Goal: Find specific page/section: Find specific page/section

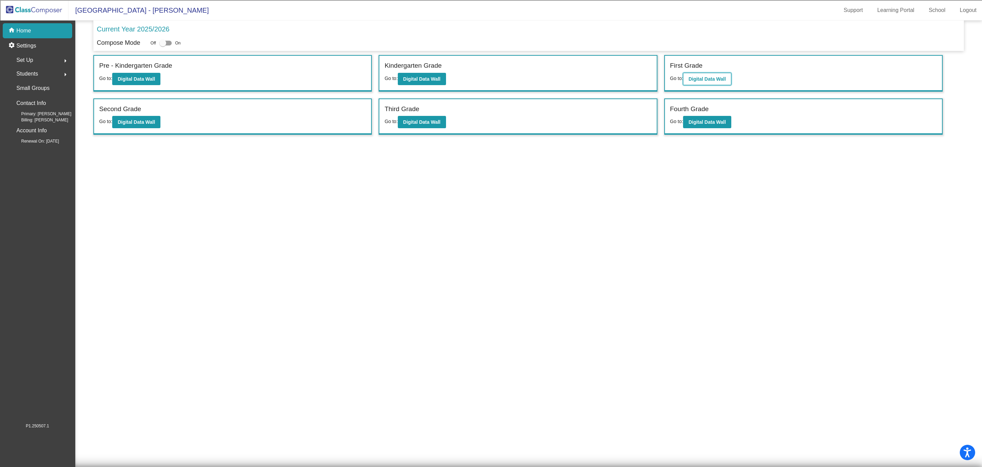
click at [704, 82] on button "Digital Data Wall" at bounding box center [707, 79] width 48 height 12
click at [147, 122] on b "Digital Data Wall" at bounding box center [136, 121] width 37 height 5
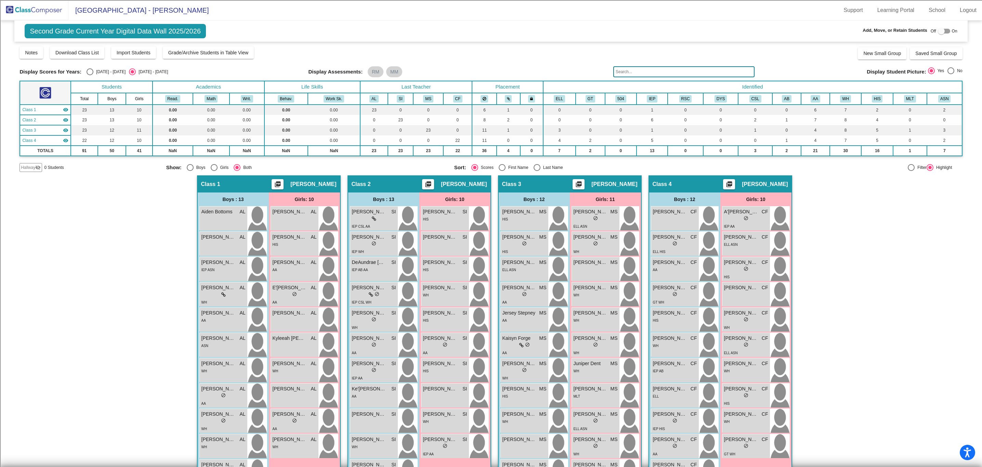
click at [633, 69] on input "text" at bounding box center [683, 71] width 141 height 11
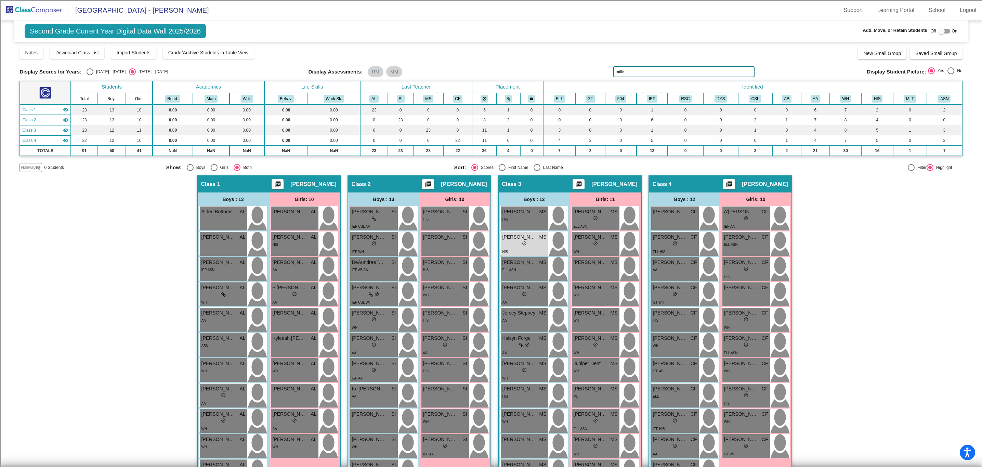
type input "miller"
